Goal: Task Accomplishment & Management: Manage account settings

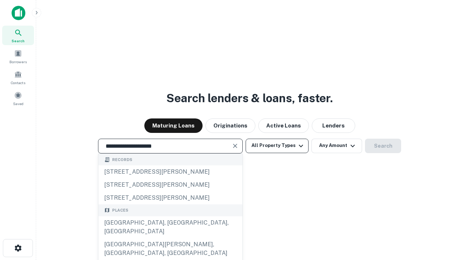
click at [170, 238] on div "[GEOGRAPHIC_DATA], [GEOGRAPHIC_DATA], [GEOGRAPHIC_DATA]" at bounding box center [170, 228] width 144 height 22
type input "**********"
click at [277, 146] on button "All Property Types" at bounding box center [276, 146] width 63 height 14
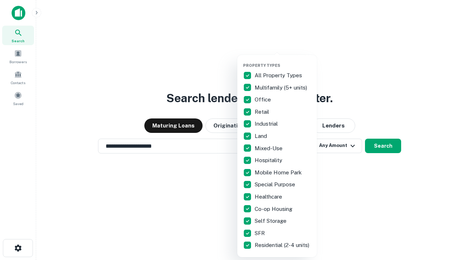
click at [283, 61] on button "button" at bounding box center [283, 61] width 80 height 0
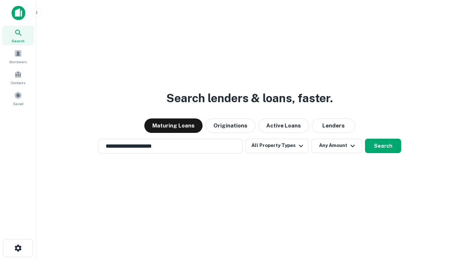
scroll to position [11, 0]
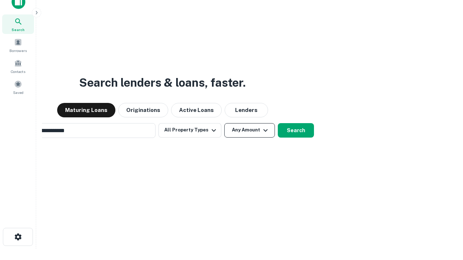
click at [224, 123] on button "Any Amount" at bounding box center [249, 130] width 51 height 14
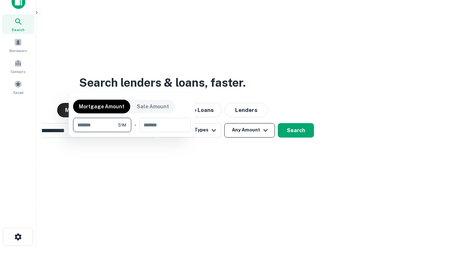
scroll to position [12, 0]
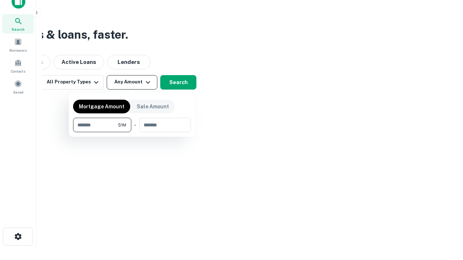
type input "*******"
click at [132, 132] on button "button" at bounding box center [132, 132] width 118 height 0
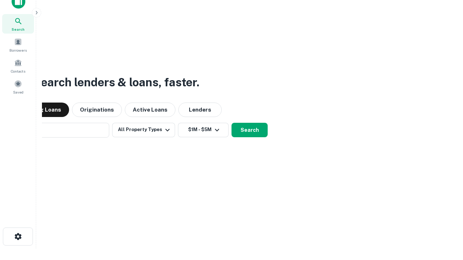
scroll to position [11, 0]
click at [231, 123] on button "Search" at bounding box center [249, 130] width 36 height 14
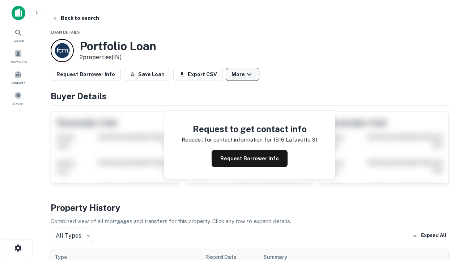
click at [242, 74] on button "More" at bounding box center [243, 74] width 34 height 13
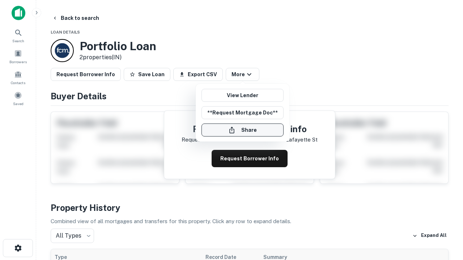
click at [242, 130] on button "Share" at bounding box center [242, 130] width 82 height 13
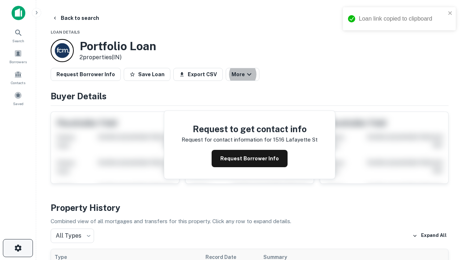
click at [18, 248] on icon "button" at bounding box center [18, 248] width 9 height 9
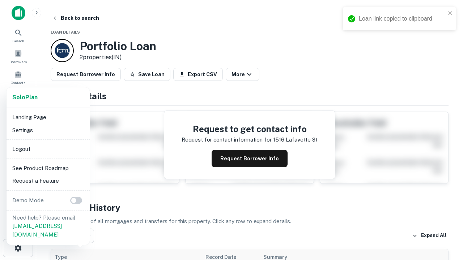
click at [48, 149] on li "Logout" at bounding box center [47, 149] width 77 height 13
